Goal: Go to known website: Access a specific website the user already knows

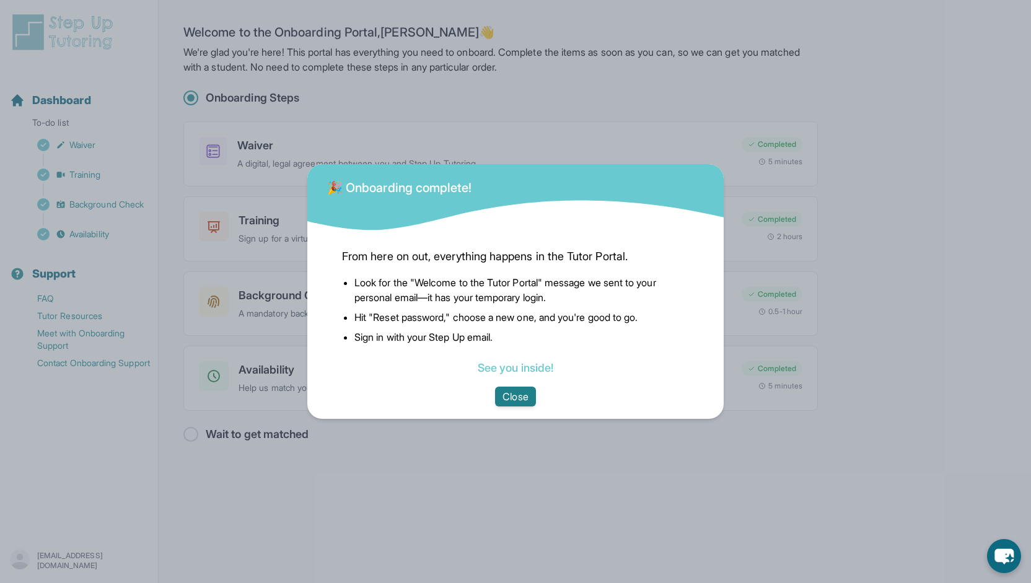
click at [481, 395] on button "Close" at bounding box center [515, 396] width 40 height 20
click at [512, 369] on link "See you inside!" at bounding box center [515, 367] width 76 height 13
